Goal: Task Accomplishment & Management: Complete application form

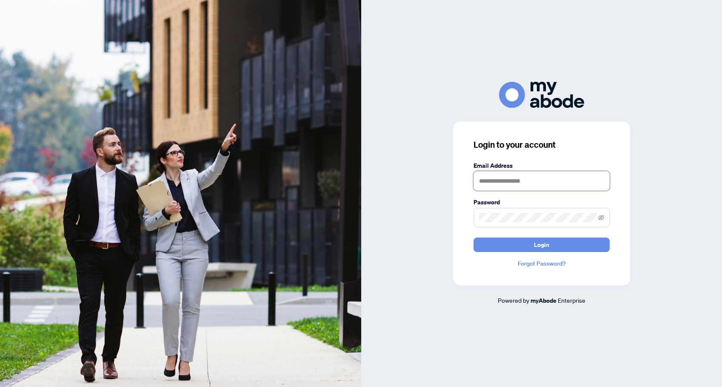
click at [516, 181] on input "text" at bounding box center [541, 181] width 136 height 20
type input "**********"
click at [523, 242] on button "Login" at bounding box center [541, 244] width 136 height 14
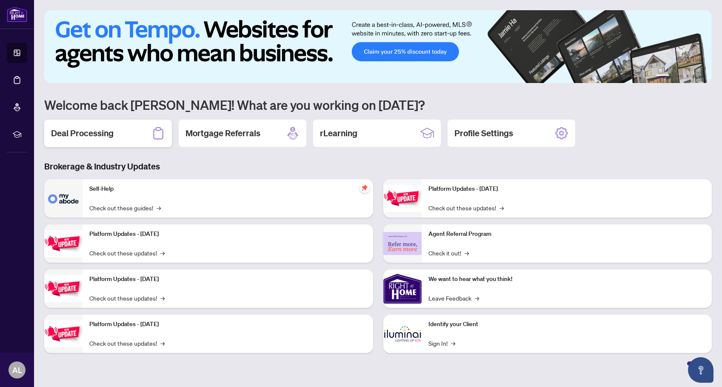
click at [83, 132] on h2 "Deal Processing" at bounding box center [82, 133] width 63 height 12
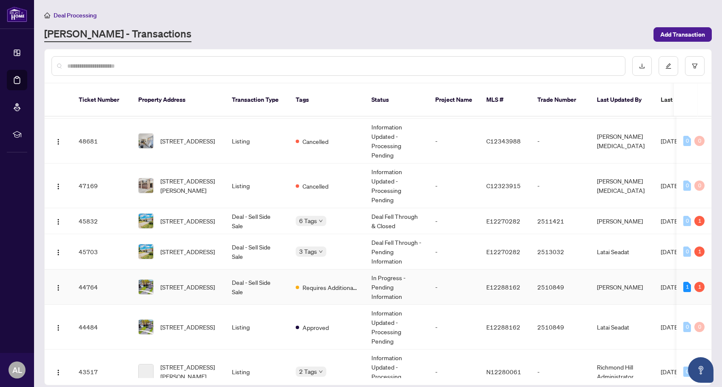
scroll to position [340, 0]
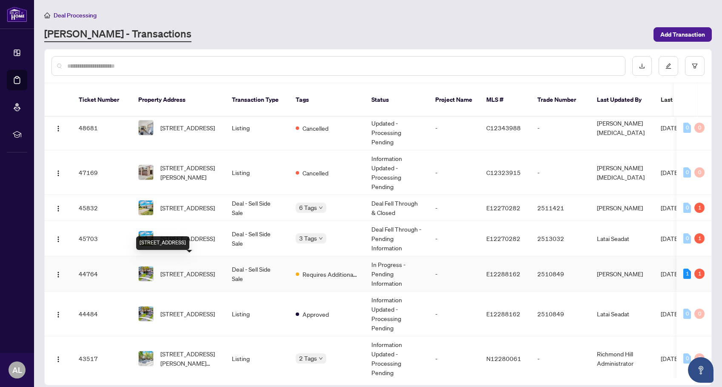
click at [179, 269] on span "[STREET_ADDRESS]" at bounding box center [187, 273] width 54 height 9
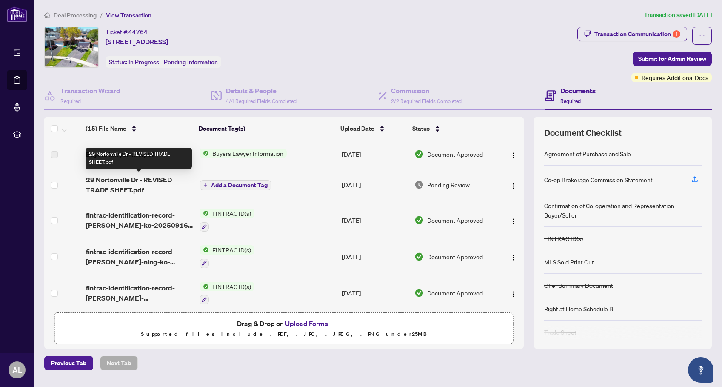
click at [167, 179] on span "29 Nortonville Dr - REVISED TRADE SHEET.pdf" at bounding box center [139, 184] width 107 height 20
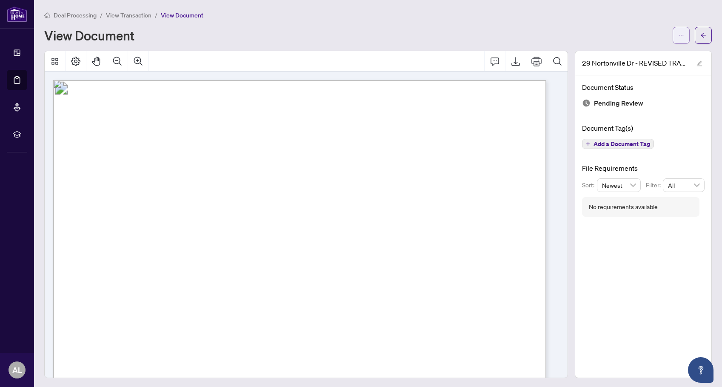
click at [678, 36] on icon "ellipsis" at bounding box center [681, 35] width 6 height 6
click at [629, 51] on span "Download" at bounding box center [644, 53] width 65 height 9
click at [273, 3] on main "Deal Processing / View Transaction / View Document View Document 29 Nortonville…" at bounding box center [378, 193] width 688 height 387
click at [701, 36] on icon "arrow-left" at bounding box center [703, 35] width 5 height 5
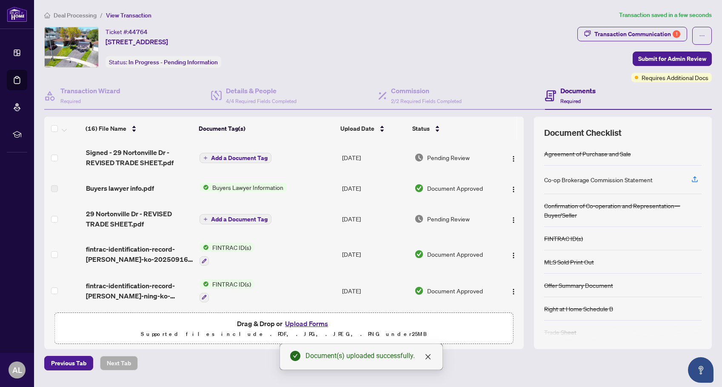
click at [246, 158] on span "Add a Document Tag" at bounding box center [239, 158] width 57 height 6
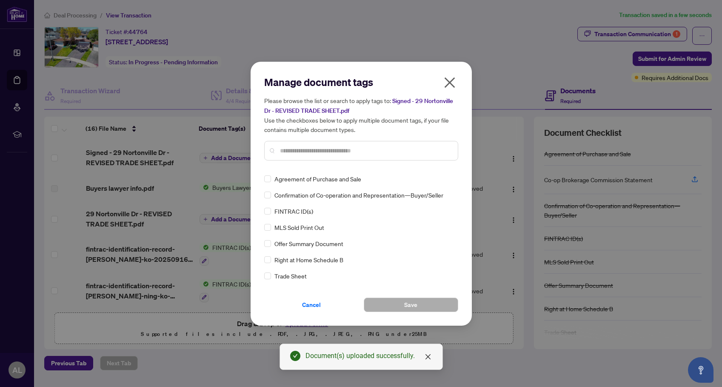
click at [293, 149] on input "text" at bounding box center [365, 150] width 171 height 9
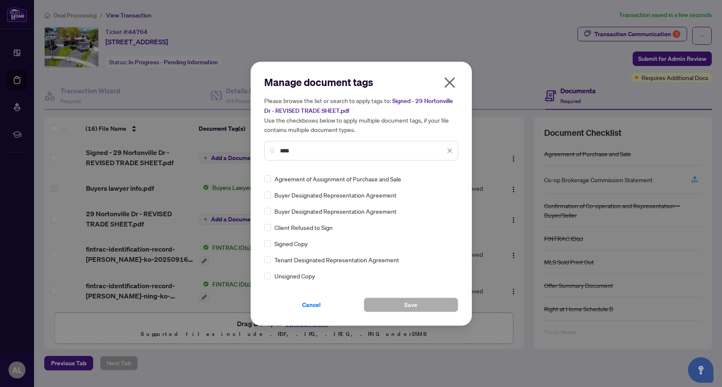
type input "****"
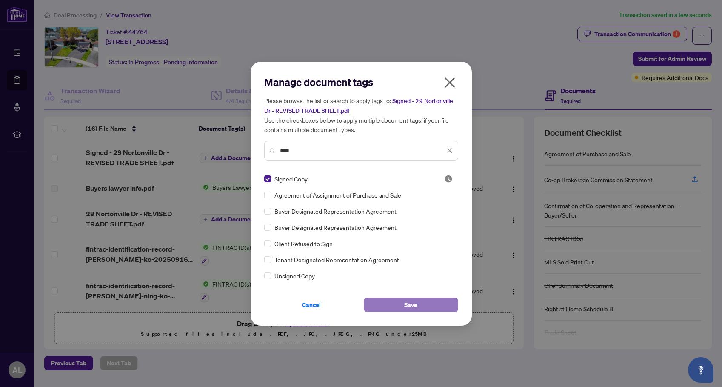
click at [427, 298] on button "Save" at bounding box center [411, 304] width 94 height 14
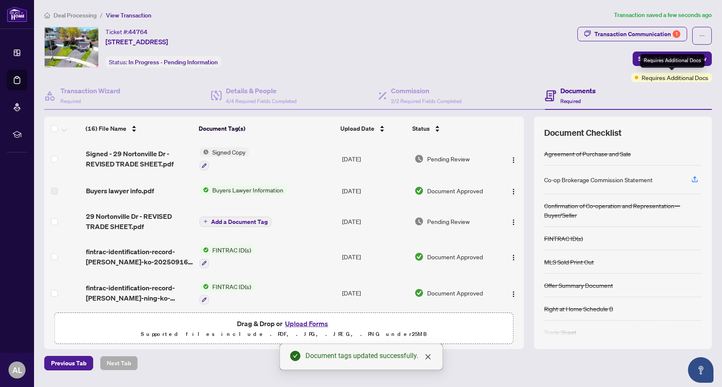
click at [643, 61] on div "Requires Additional Docs" at bounding box center [672, 61] width 64 height 14
click at [704, 57] on span "Submit for Admin Review" at bounding box center [672, 59] width 68 height 14
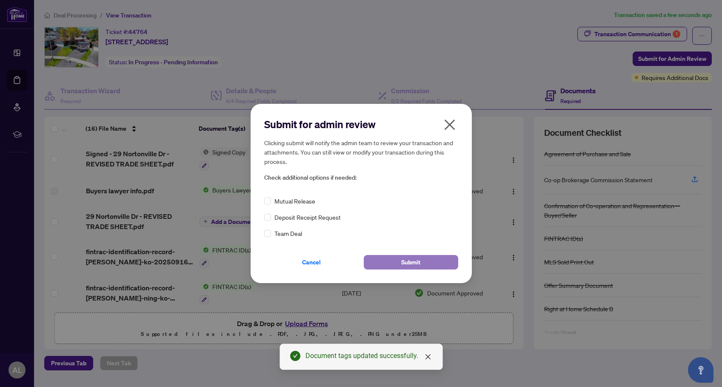
click at [390, 262] on button "Submit" at bounding box center [411, 262] width 94 height 14
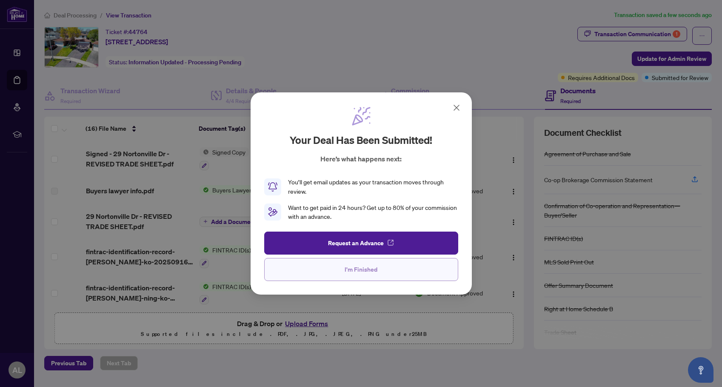
click at [389, 268] on button "I'm Finished" at bounding box center [361, 269] width 194 height 23
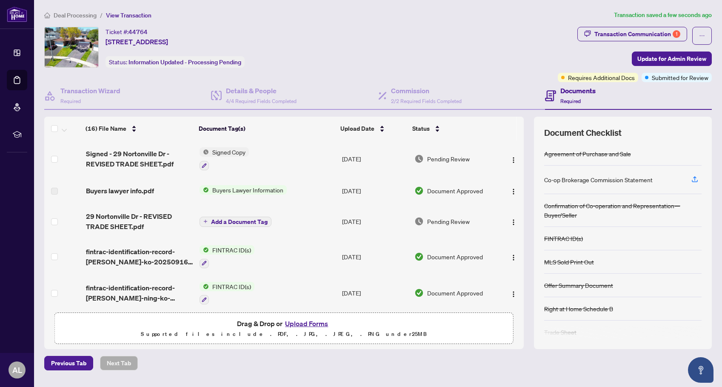
click at [60, 15] on span "Deal Processing" at bounding box center [75, 15] width 43 height 8
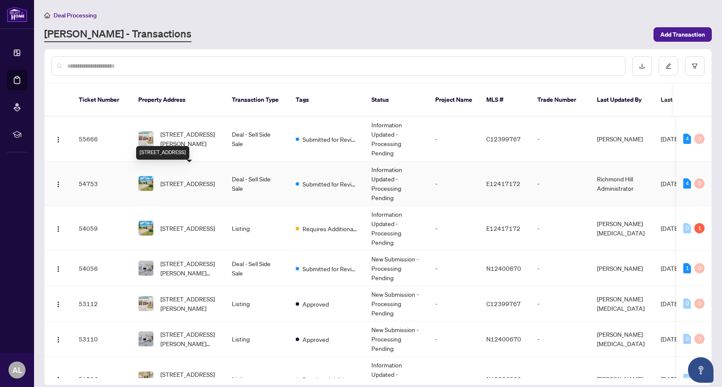
click at [193, 179] on span "[STREET_ADDRESS]" at bounding box center [187, 183] width 54 height 9
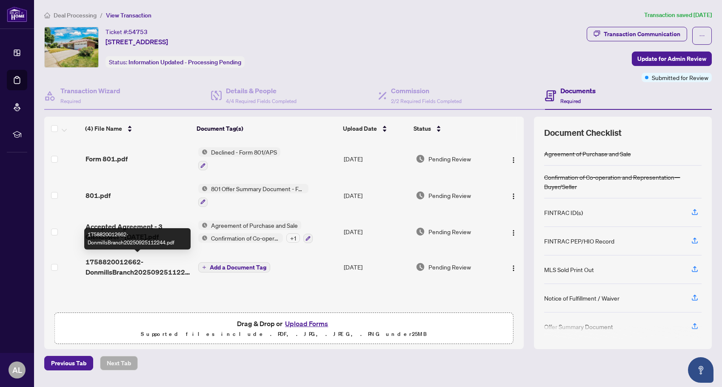
click at [162, 268] on span "1758820012662-DonmillsBranch20250925112244.pdf" at bounding box center [138, 266] width 106 height 20
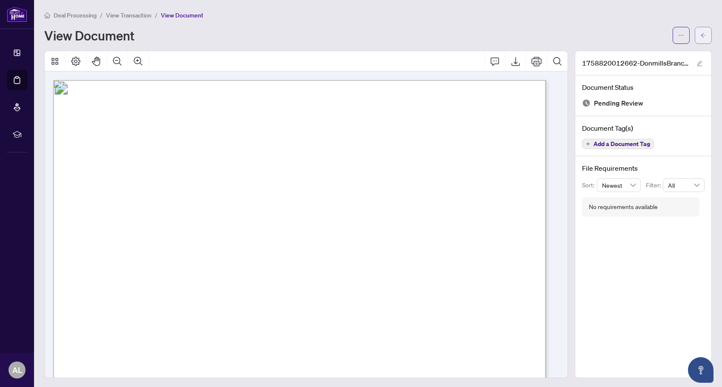
click at [700, 33] on icon "arrow-left" at bounding box center [703, 35] width 6 height 6
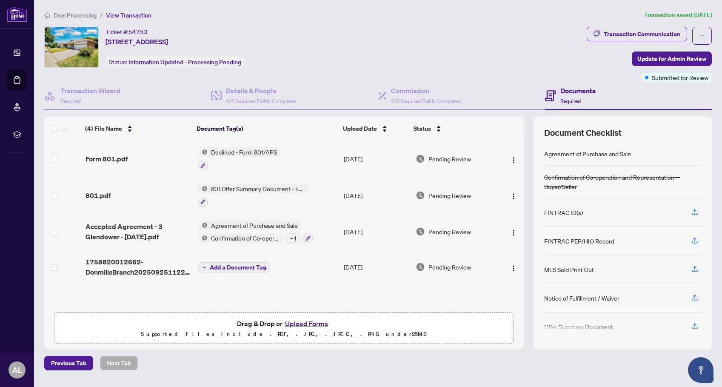
click at [260, 264] on span "Add a Document Tag" at bounding box center [238, 267] width 57 height 6
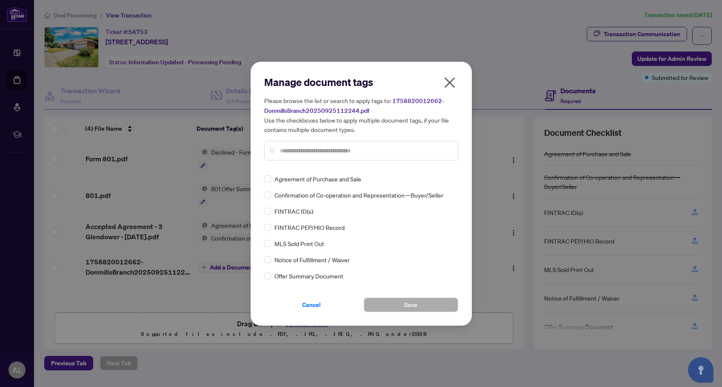
click at [294, 154] on input "text" at bounding box center [365, 150] width 171 height 9
type input "*"
type input "*****"
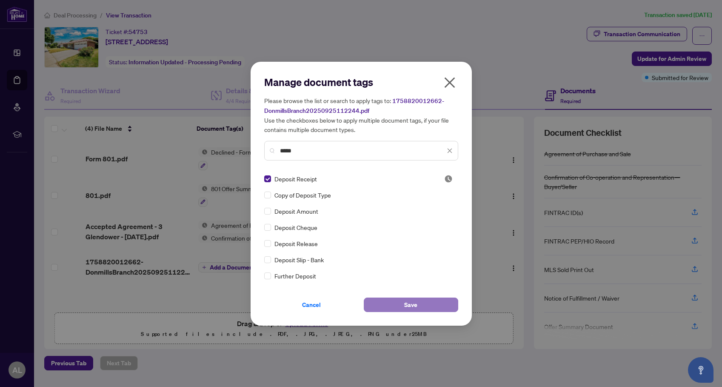
click at [394, 302] on button "Save" at bounding box center [411, 304] width 94 height 14
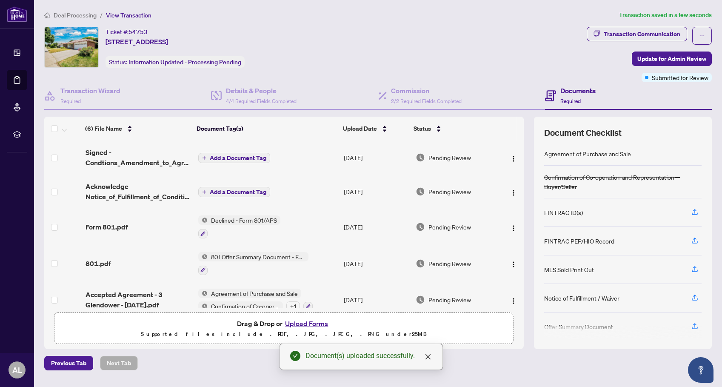
click at [241, 157] on span "Add a Document Tag" at bounding box center [238, 158] width 57 height 6
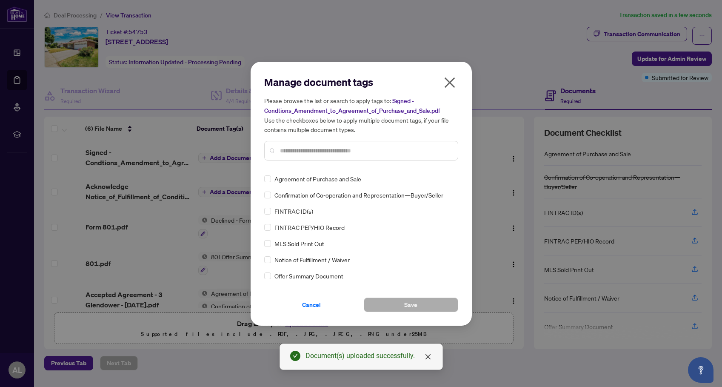
click at [307, 151] on input "text" at bounding box center [365, 150] width 171 height 9
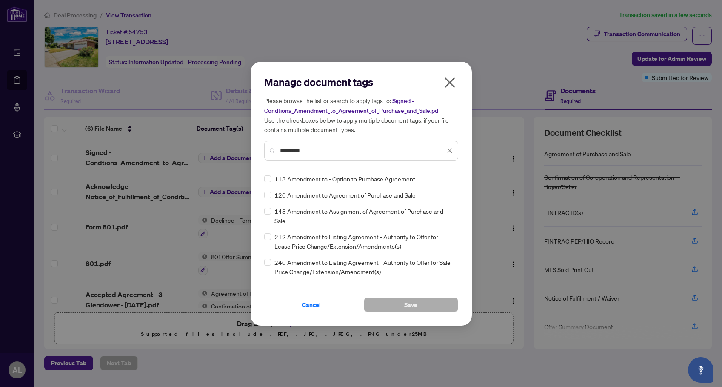
type input "*********"
click at [410, 305] on span "Save" at bounding box center [410, 305] width 13 height 14
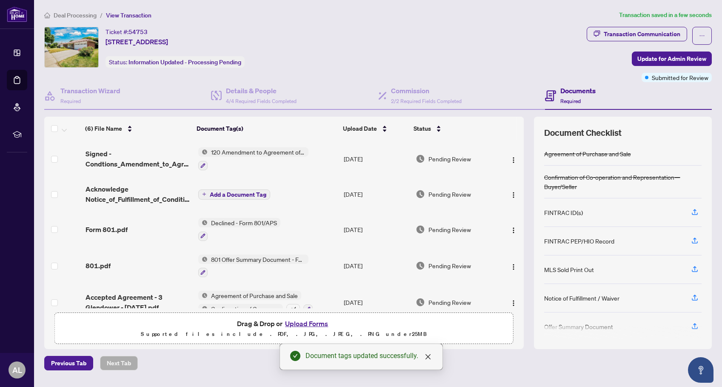
click at [245, 193] on span "Add a Document Tag" at bounding box center [238, 194] width 57 height 6
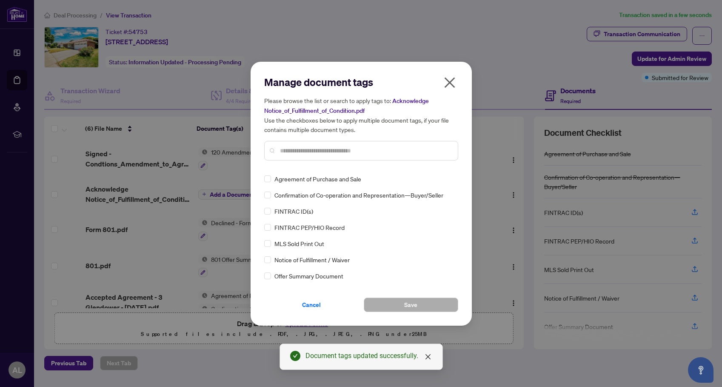
click at [293, 152] on input "text" at bounding box center [365, 150] width 171 height 9
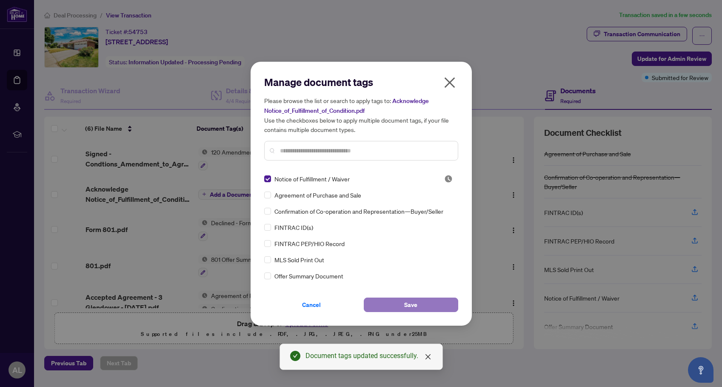
click at [404, 302] on button "Save" at bounding box center [411, 304] width 94 height 14
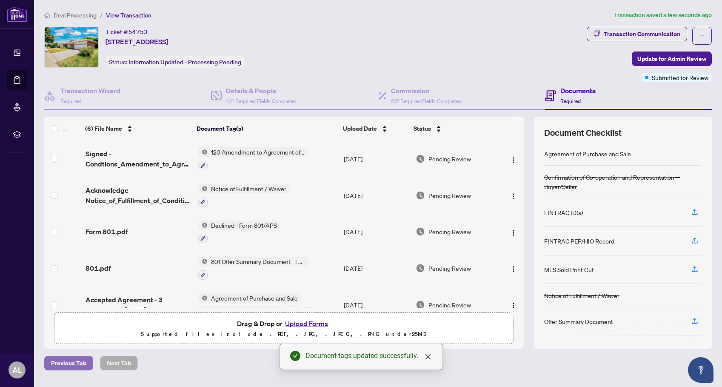
click at [69, 365] on span "Previous Tab" at bounding box center [68, 363] width 35 height 14
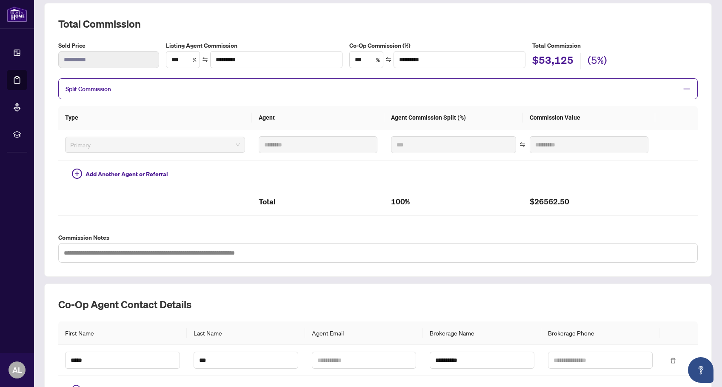
scroll to position [176, 0]
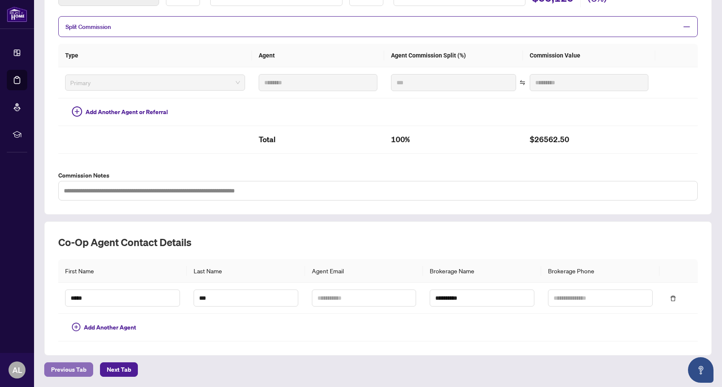
click at [68, 371] on span "Previous Tab" at bounding box center [68, 369] width 35 height 14
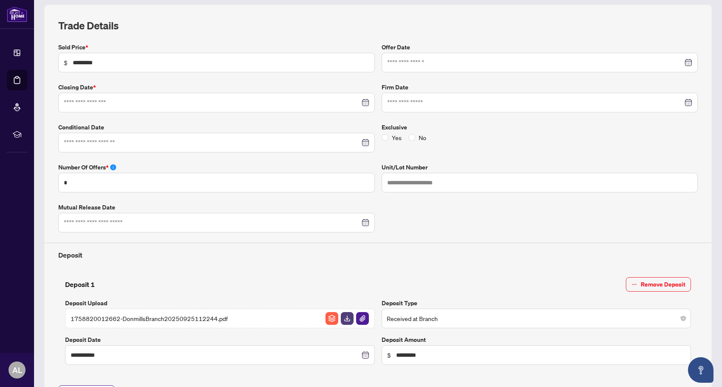
type input "**********"
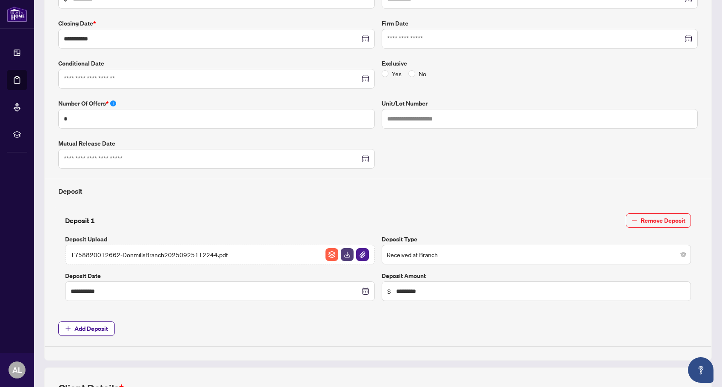
scroll to position [333, 0]
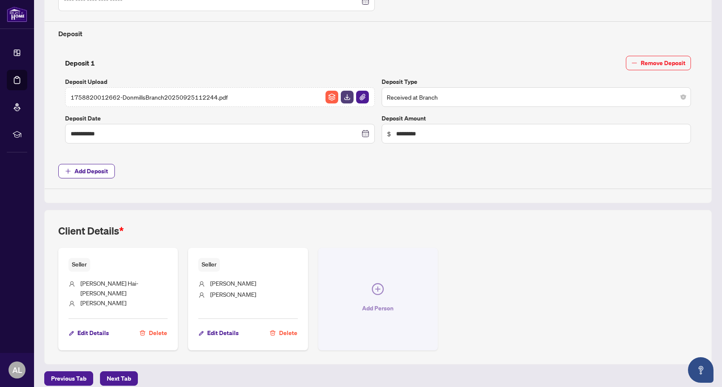
click at [372, 284] on icon "plus-circle" at bounding box center [378, 289] width 12 height 12
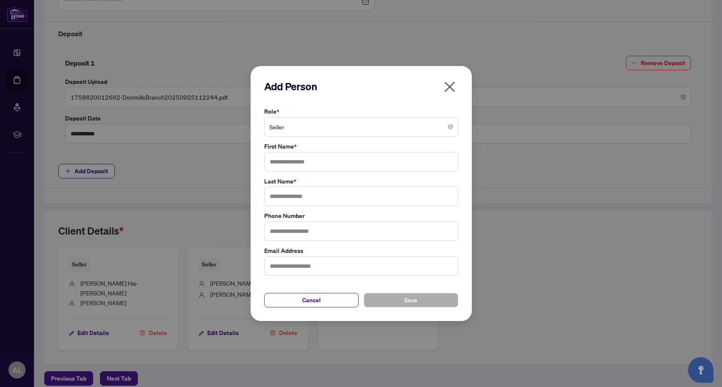
click at [330, 131] on span "Seller" at bounding box center [361, 127] width 184 height 16
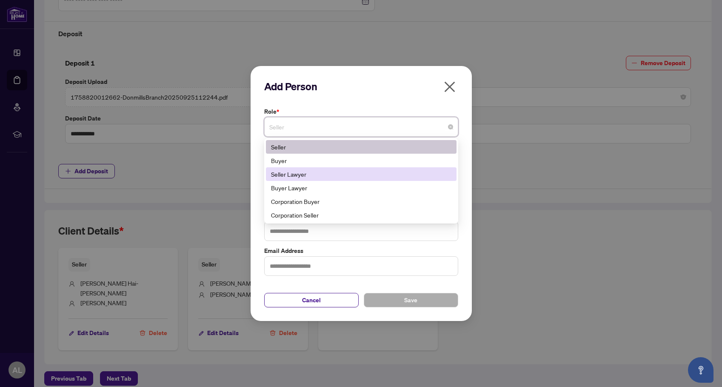
click at [329, 173] on div "Seller Lawyer" at bounding box center [361, 173] width 180 height 9
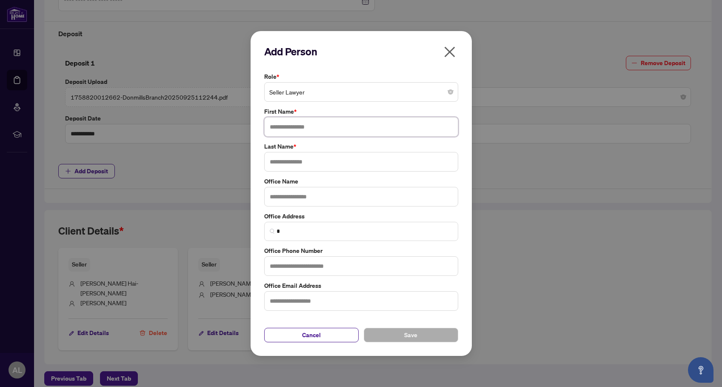
click at [323, 129] on input "text" at bounding box center [361, 127] width 194 height 20
type input "**********"
click at [312, 268] on input "text" at bounding box center [361, 266] width 194 height 20
paste input "**********"
type input "**********"
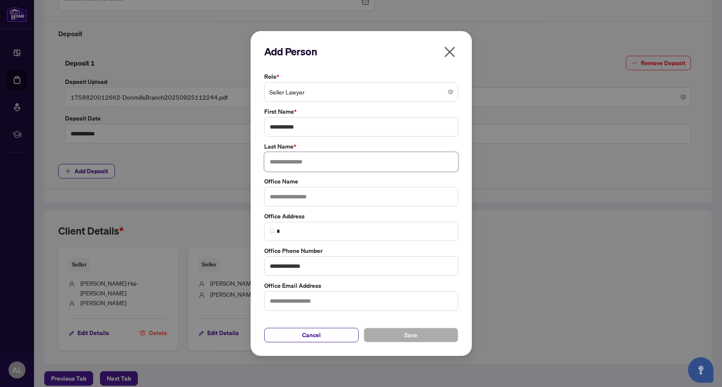
click at [267, 160] on input "text" at bounding box center [361, 162] width 194 height 20
type input "*****"
drag, startPoint x: 285, startPoint y: 126, endPoint x: 340, endPoint y: 131, distance: 55.9
click at [340, 131] on input "**********" at bounding box center [361, 127] width 194 height 20
type input "*****"
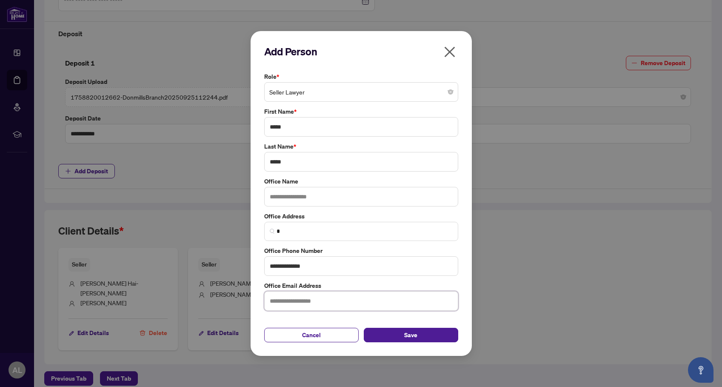
click at [294, 302] on input "text" at bounding box center [361, 301] width 194 height 20
paste input "**********"
type input "**********"
click at [412, 333] on span "Save" at bounding box center [410, 335] width 13 height 14
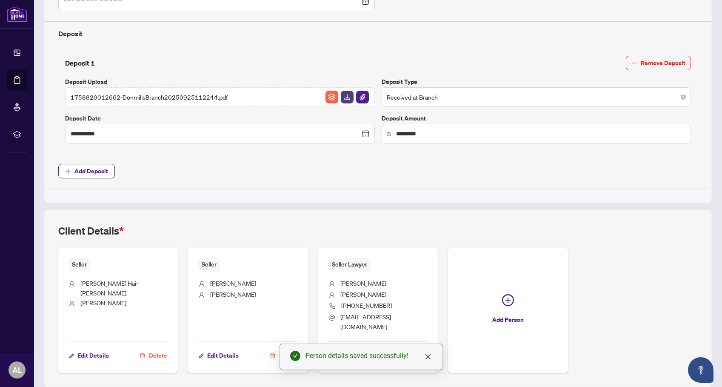
scroll to position [356, 0]
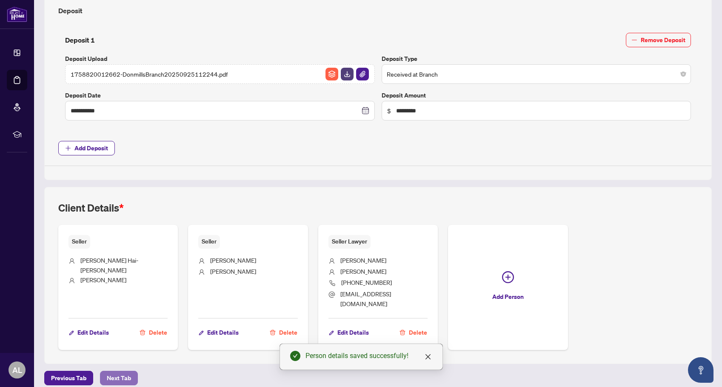
click at [108, 371] on span "Next Tab" at bounding box center [119, 378] width 24 height 14
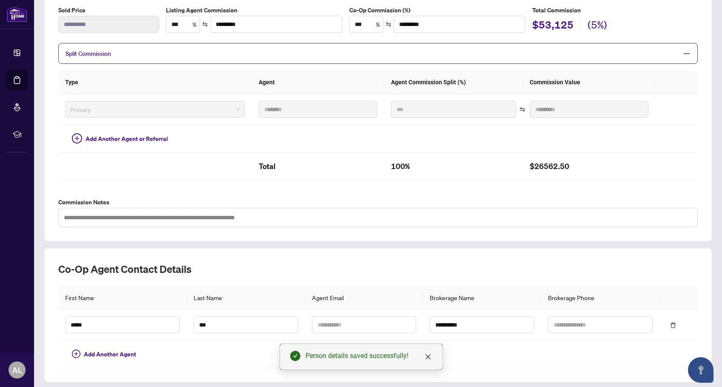
scroll to position [176, 0]
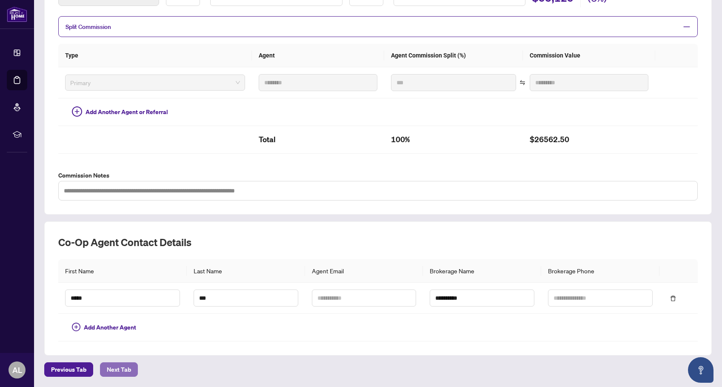
click at [115, 369] on span "Next Tab" at bounding box center [119, 369] width 24 height 14
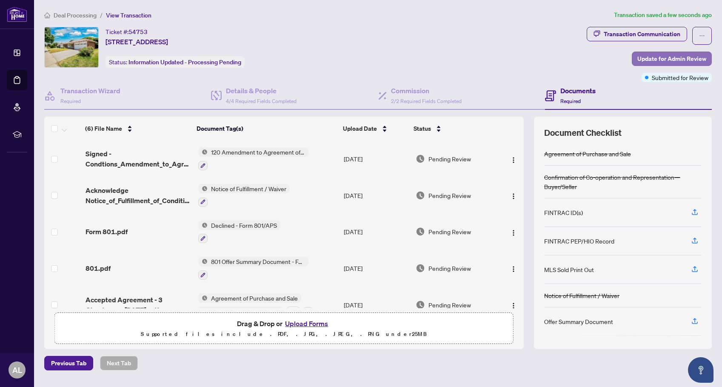
click at [671, 57] on span "Update for Admin Review" at bounding box center [671, 59] width 69 height 14
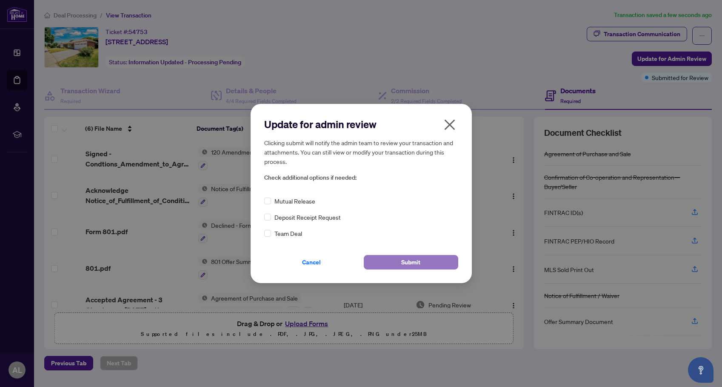
click at [407, 260] on span "Submit" at bounding box center [410, 262] width 19 height 14
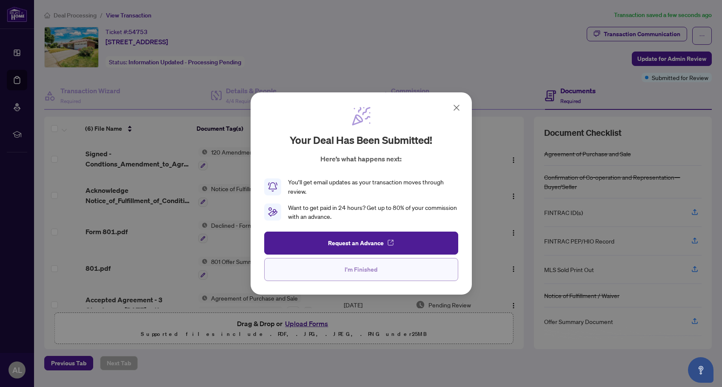
click at [394, 270] on button "I'm Finished" at bounding box center [361, 269] width 194 height 23
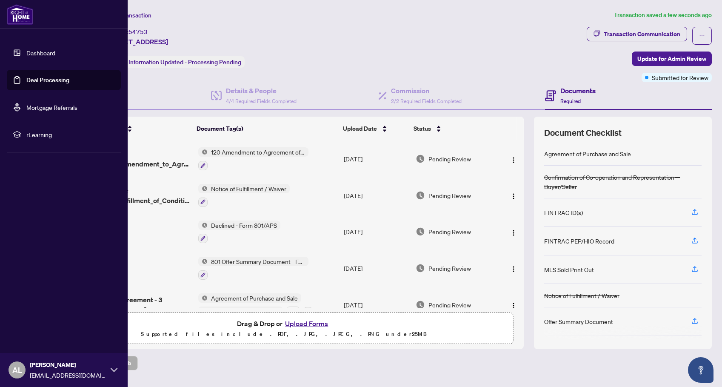
click at [10, 182] on div "Dashboard Deal Processing Mortgage Referrals rLearning AL [PERSON_NAME] [EMAIL_…" at bounding box center [64, 193] width 128 height 387
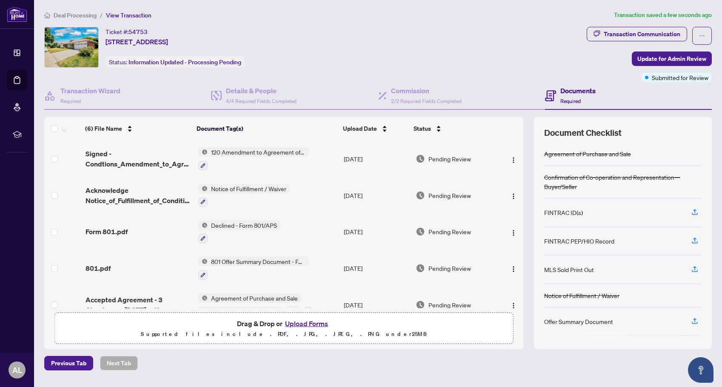
click at [80, 13] on span "Deal Processing" at bounding box center [75, 15] width 43 height 8
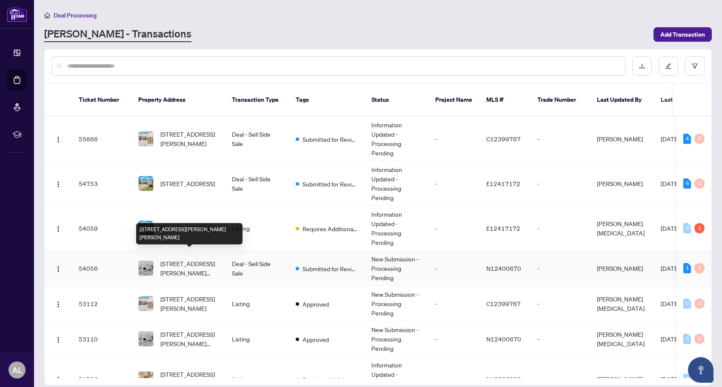
click at [196, 260] on span "[STREET_ADDRESS][PERSON_NAME][PERSON_NAME]" at bounding box center [189, 268] width 58 height 19
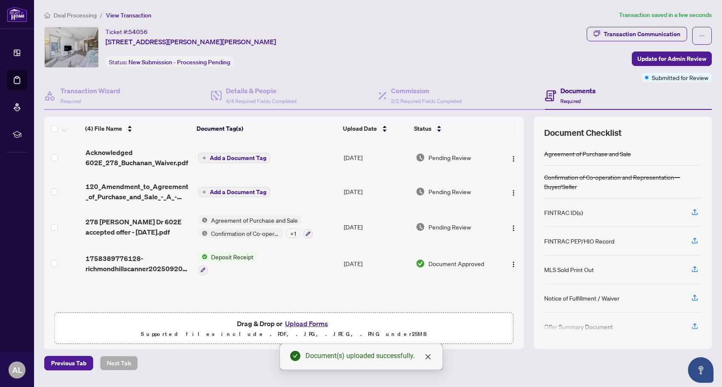
click at [222, 190] on span "Add a Document Tag" at bounding box center [238, 192] width 57 height 6
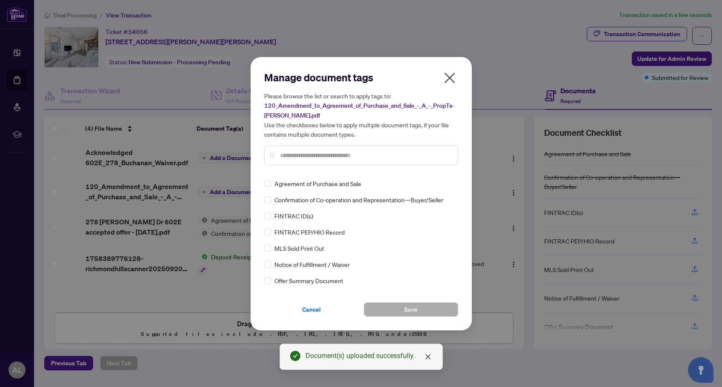
click at [299, 157] on input "text" at bounding box center [365, 155] width 171 height 9
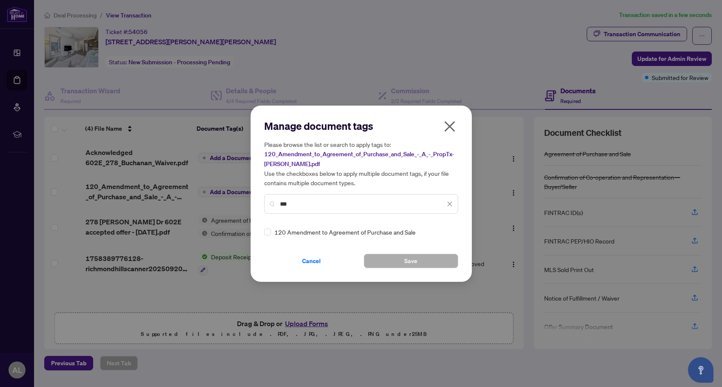
type input "***"
click at [391, 258] on button "Save" at bounding box center [411, 261] width 94 height 14
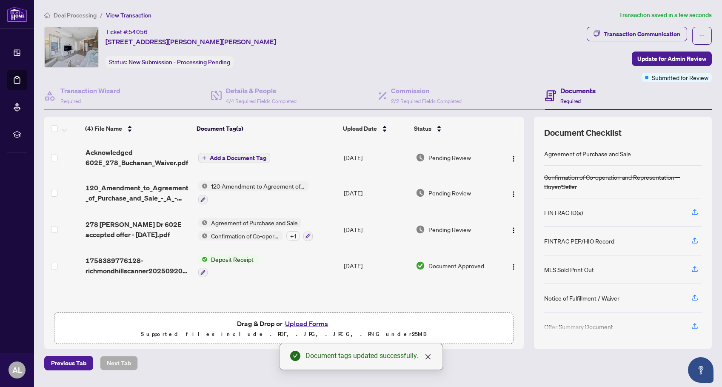
click at [243, 155] on span "Add a Document Tag" at bounding box center [238, 158] width 57 height 6
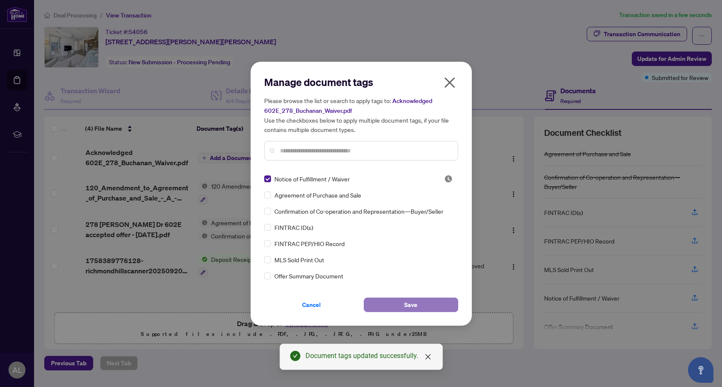
click at [415, 302] on span "Save" at bounding box center [410, 305] width 13 height 14
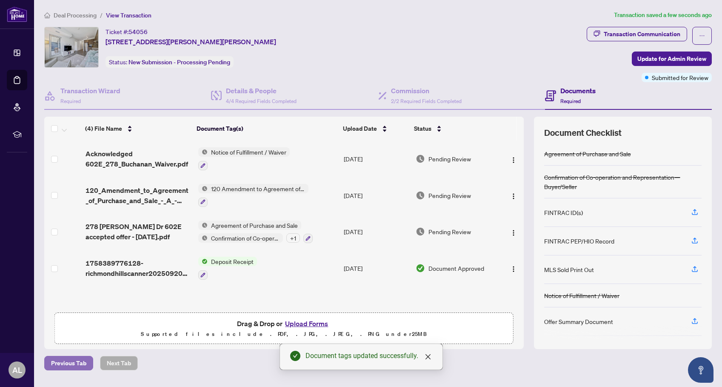
click at [58, 362] on span "Previous Tab" at bounding box center [68, 363] width 35 height 14
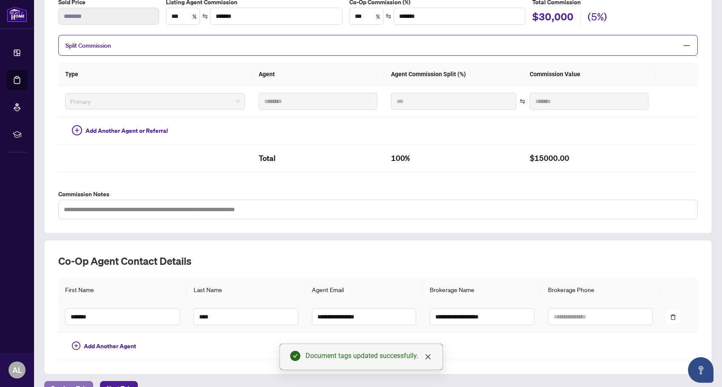
scroll to position [176, 0]
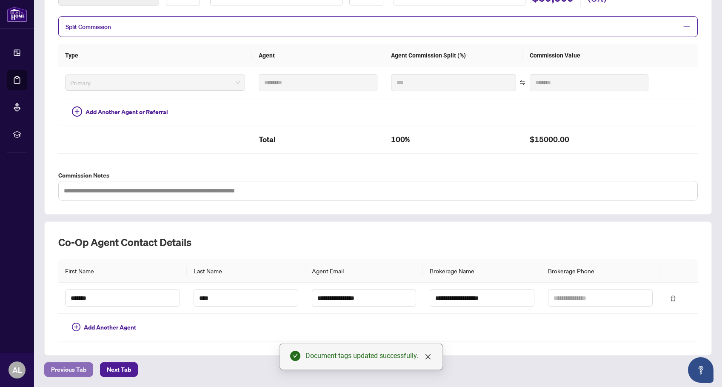
click at [68, 370] on span "Previous Tab" at bounding box center [68, 369] width 35 height 14
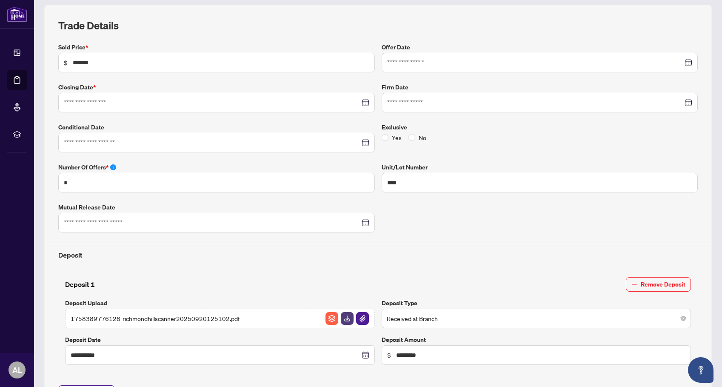
type input "**********"
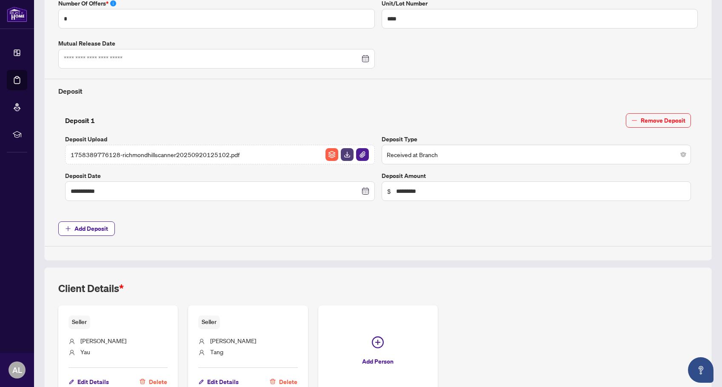
scroll to position [333, 0]
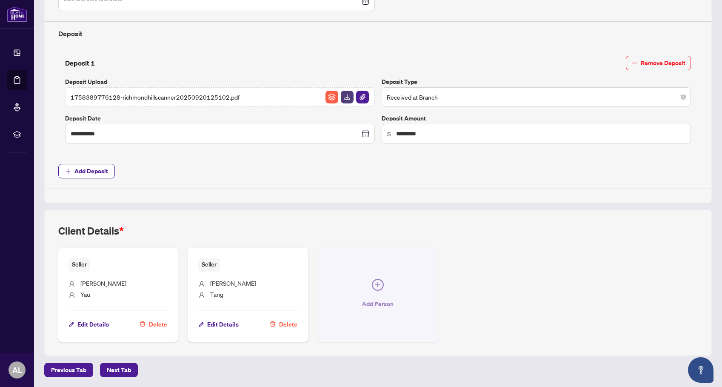
click at [375, 281] on icon "plus-circle" at bounding box center [378, 285] width 12 height 12
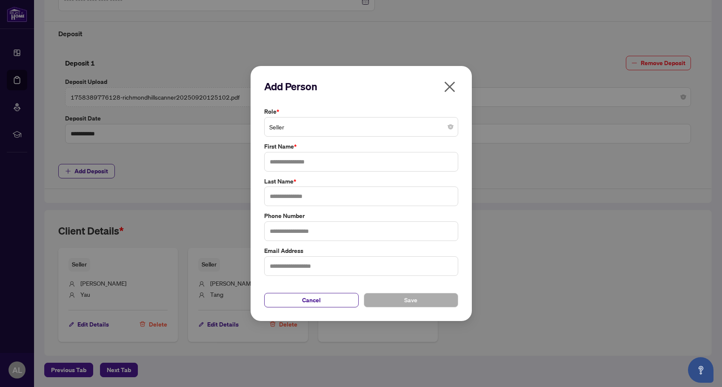
click at [383, 129] on span "Seller" at bounding box center [361, 127] width 184 height 16
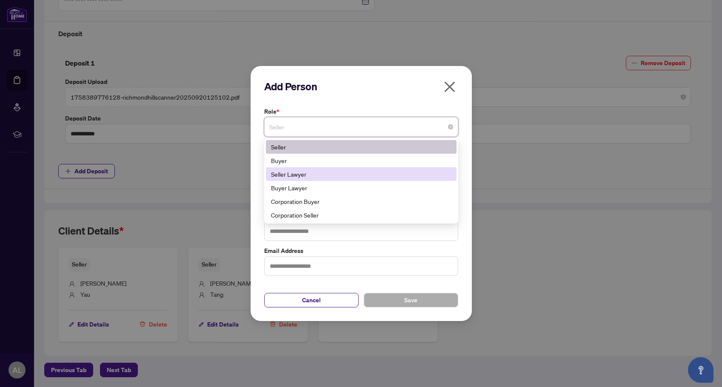
click at [326, 173] on div "Seller Lawyer" at bounding box center [361, 173] width 180 height 9
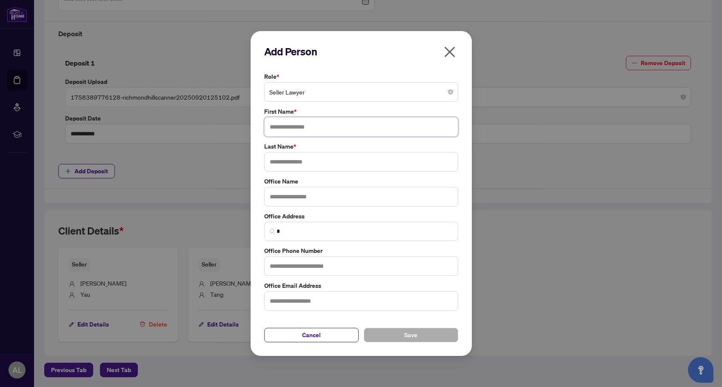
click at [324, 130] on input "text" at bounding box center [361, 127] width 194 height 20
type input "****"
click at [20, 322] on div "Add Person Role * Seller Lawyer 2 5 6 Seller Buyer Seller Lawyer Buyer Lawyer C…" at bounding box center [361, 193] width 722 height 387
click at [281, 266] on input "text" at bounding box center [361, 266] width 194 height 20
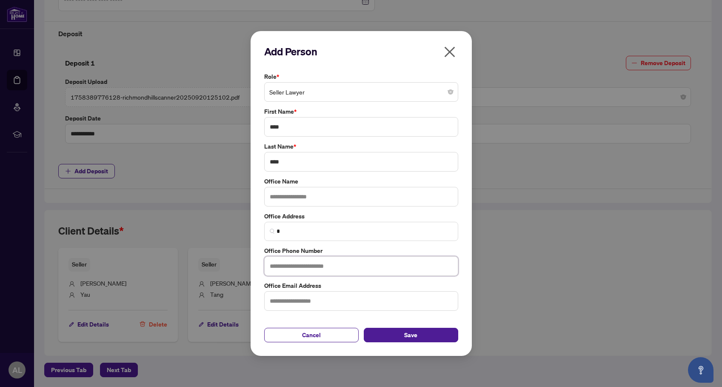
paste input "**********"
type input "**********"
click at [278, 303] on input "text" at bounding box center [361, 301] width 194 height 20
click at [18, 339] on div "**********" at bounding box center [361, 193] width 722 height 387
click at [314, 303] on input "text" at bounding box center [361, 301] width 194 height 20
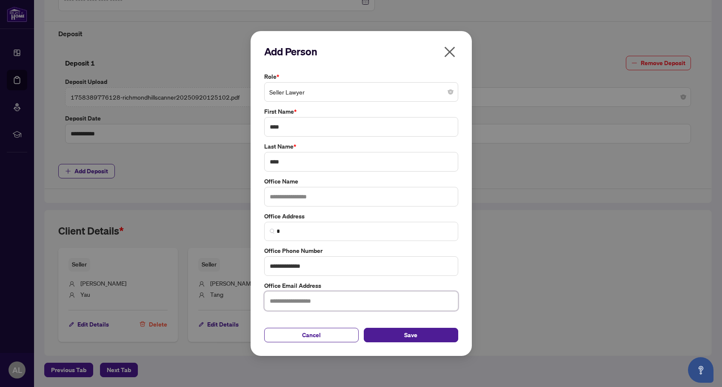
paste input "**********"
type input "**********"
click at [418, 335] on button "Save" at bounding box center [411, 335] width 94 height 14
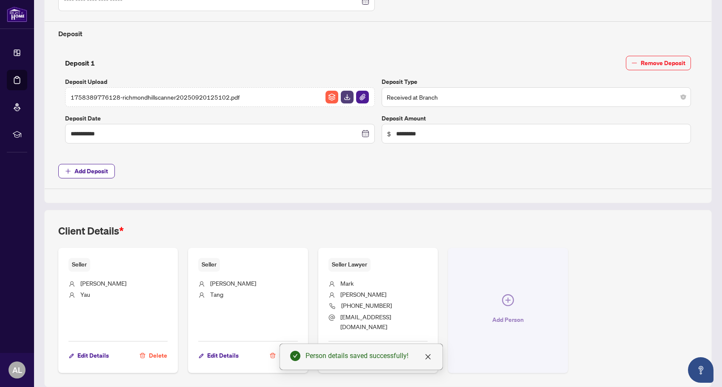
scroll to position [356, 0]
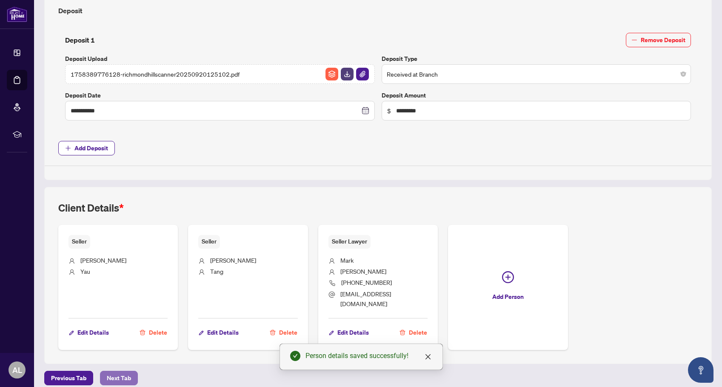
click at [115, 371] on span "Next Tab" at bounding box center [119, 378] width 24 height 14
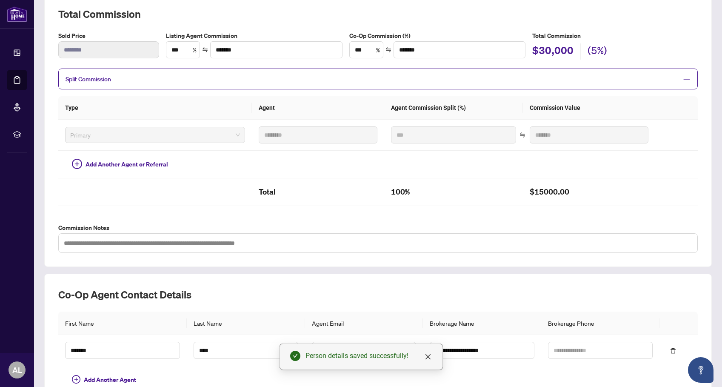
scroll to position [176, 0]
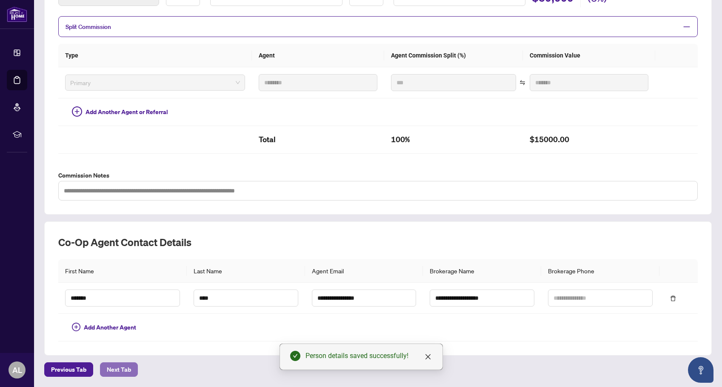
click at [115, 370] on span "Next Tab" at bounding box center [119, 369] width 24 height 14
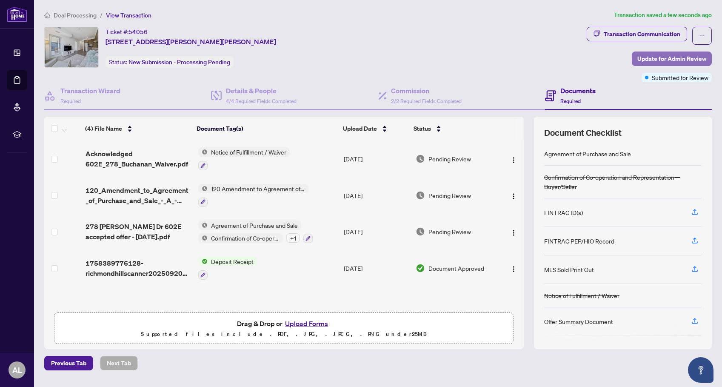
click at [661, 57] on span "Update for Admin Review" at bounding box center [671, 59] width 69 height 14
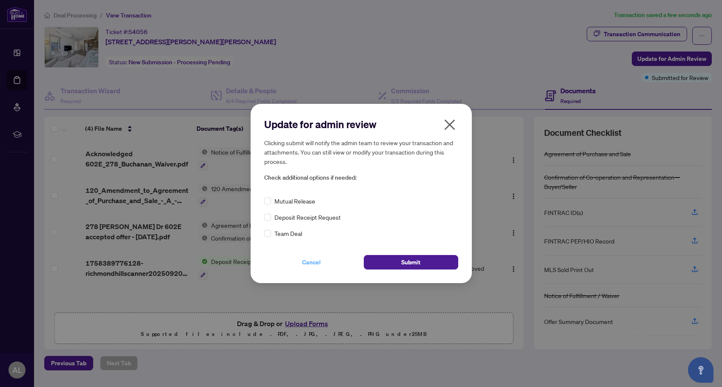
click at [316, 264] on span "Cancel" at bounding box center [311, 262] width 19 height 14
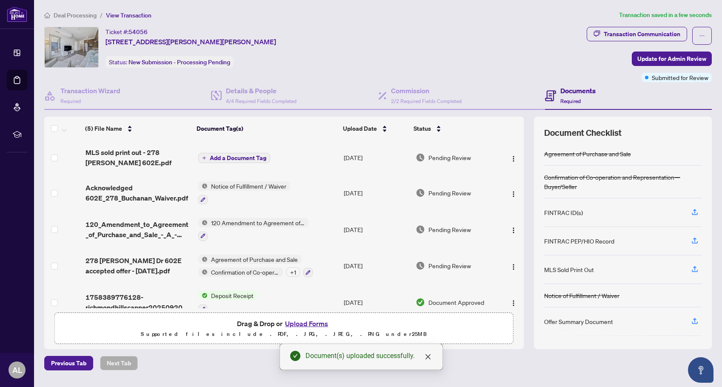
click at [236, 158] on span "Add a Document Tag" at bounding box center [238, 158] width 57 height 6
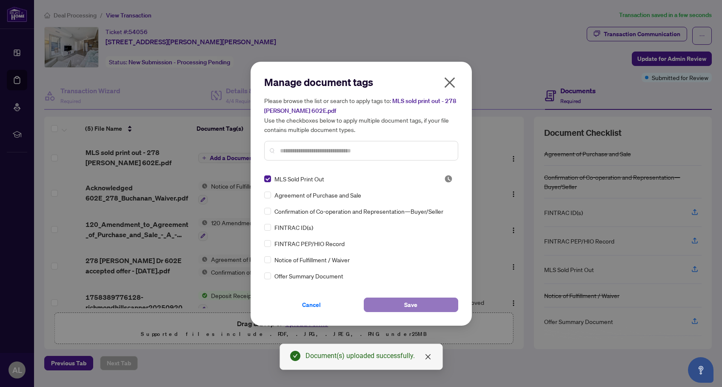
click at [415, 303] on span "Save" at bounding box center [410, 305] width 13 height 14
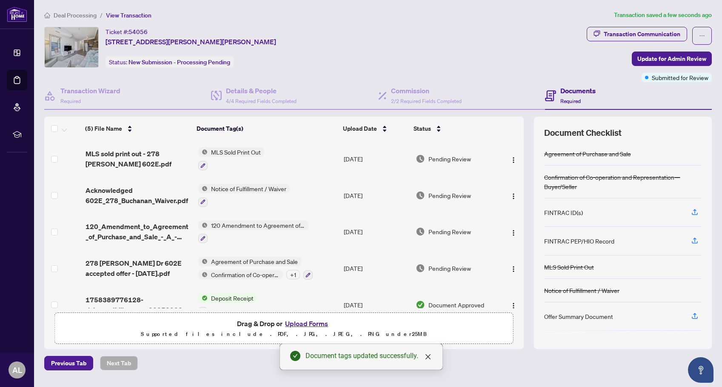
scroll to position [47, 0]
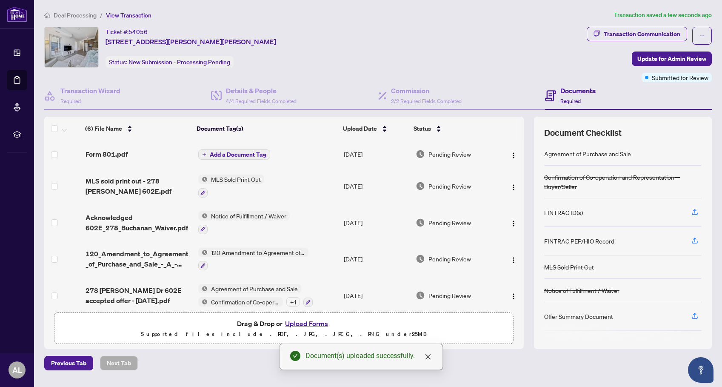
click at [226, 152] on span "Add a Document Tag" at bounding box center [238, 154] width 57 height 6
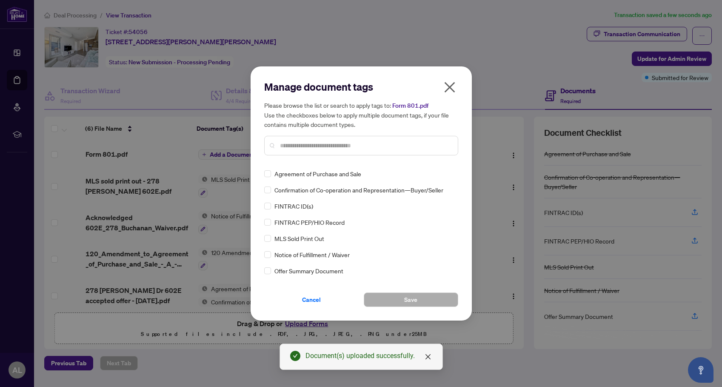
click at [298, 141] on input "text" at bounding box center [365, 145] width 171 height 9
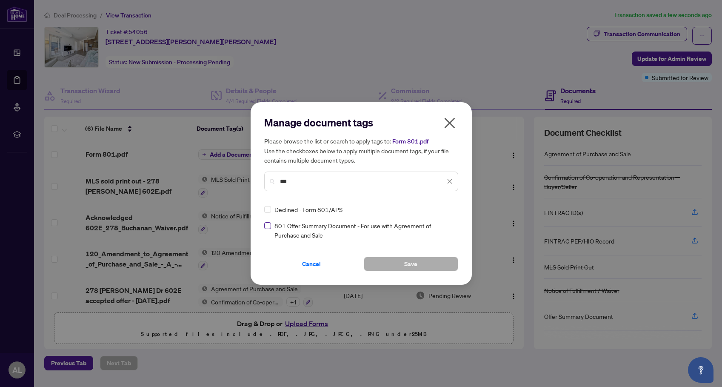
type input "***"
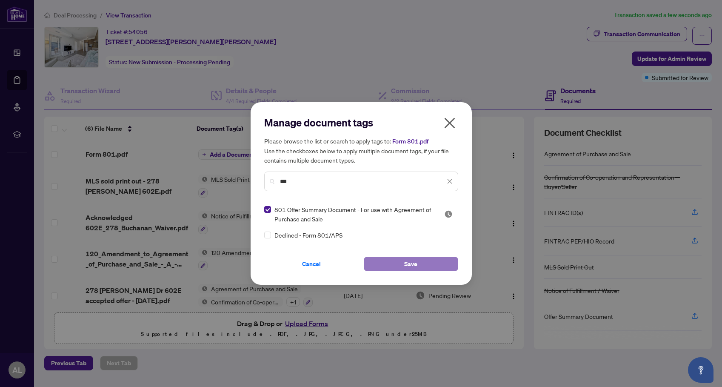
click at [400, 262] on button "Save" at bounding box center [411, 263] width 94 height 14
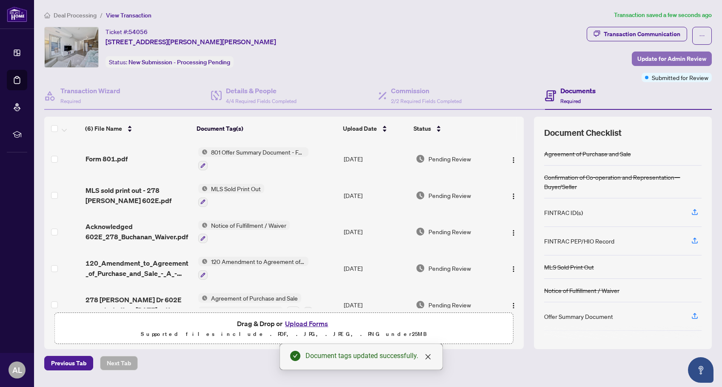
click at [676, 58] on span "Update for Admin Review" at bounding box center [671, 59] width 69 height 14
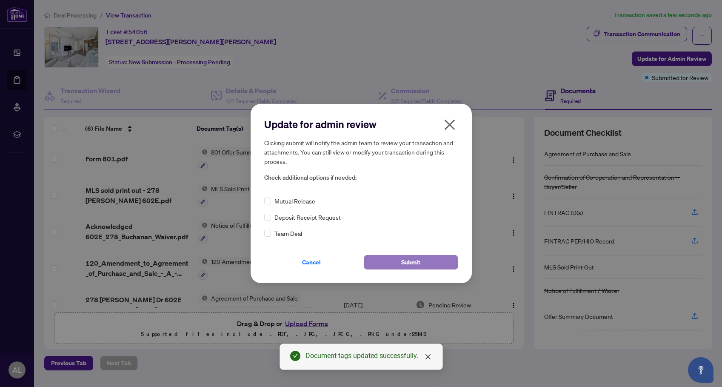
click at [413, 259] on span "Submit" at bounding box center [410, 262] width 19 height 14
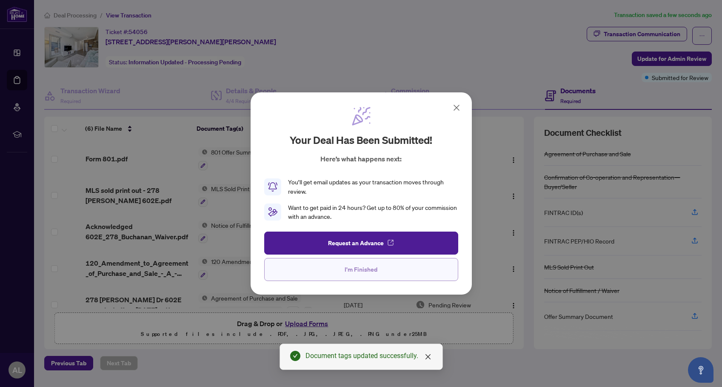
click at [400, 272] on button "I'm Finished" at bounding box center [361, 269] width 194 height 23
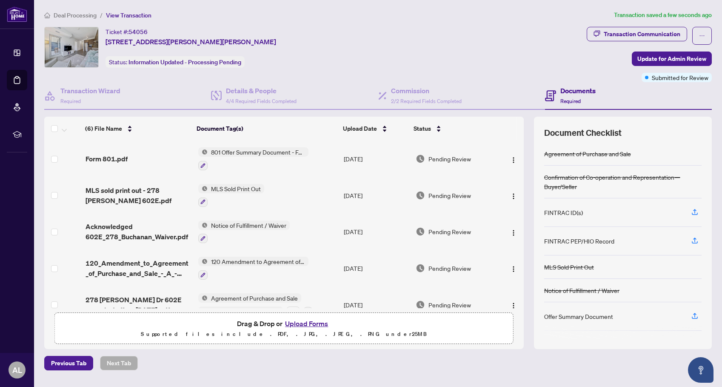
click at [77, 14] on span "Deal Processing" at bounding box center [75, 15] width 43 height 8
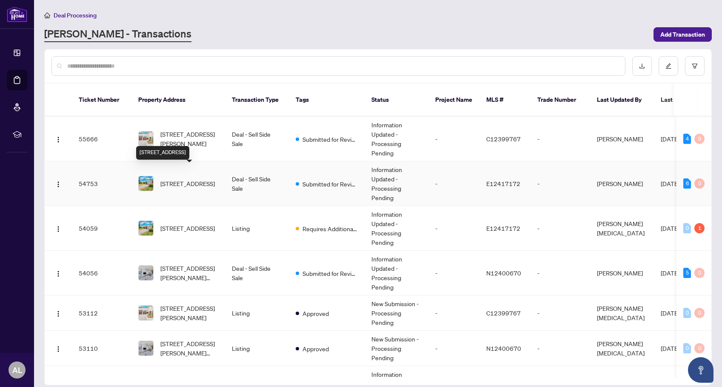
click at [180, 179] on span "[STREET_ADDRESS]" at bounding box center [187, 183] width 54 height 9
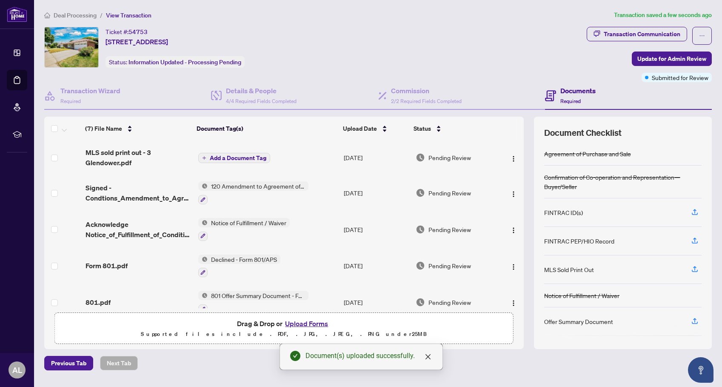
click at [224, 155] on span "Add a Document Tag" at bounding box center [238, 158] width 57 height 6
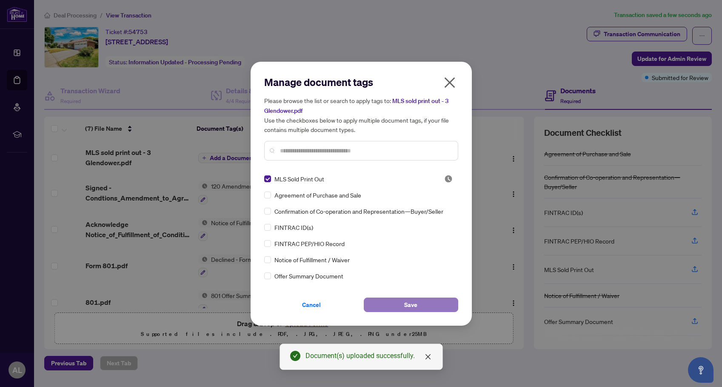
click at [412, 303] on span "Save" at bounding box center [410, 305] width 13 height 14
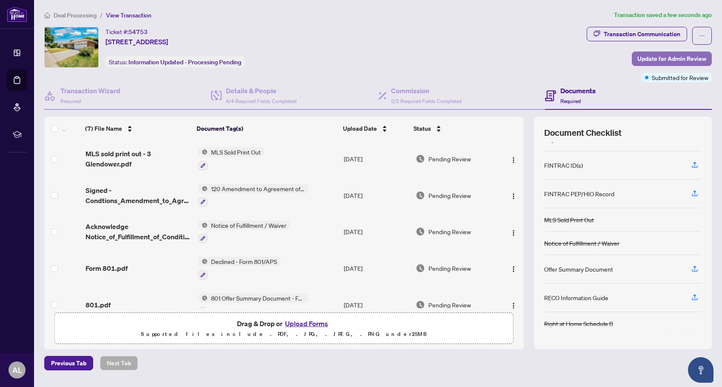
click at [656, 60] on span "Update for Admin Review" at bounding box center [671, 59] width 69 height 14
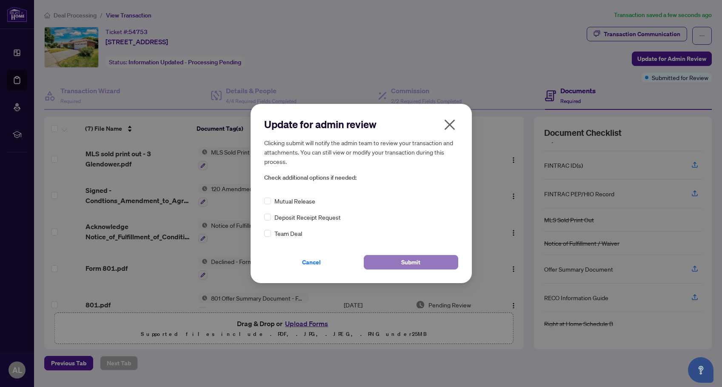
click at [405, 260] on span "Submit" at bounding box center [410, 262] width 19 height 14
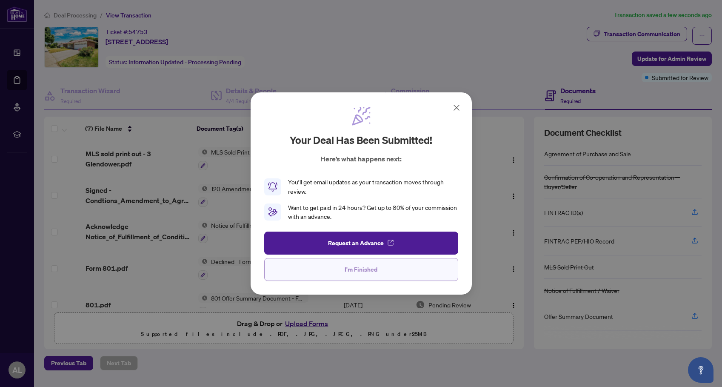
click at [363, 271] on span "I'm Finished" at bounding box center [361, 269] width 33 height 14
